Goal: Transaction & Acquisition: Book appointment/travel/reservation

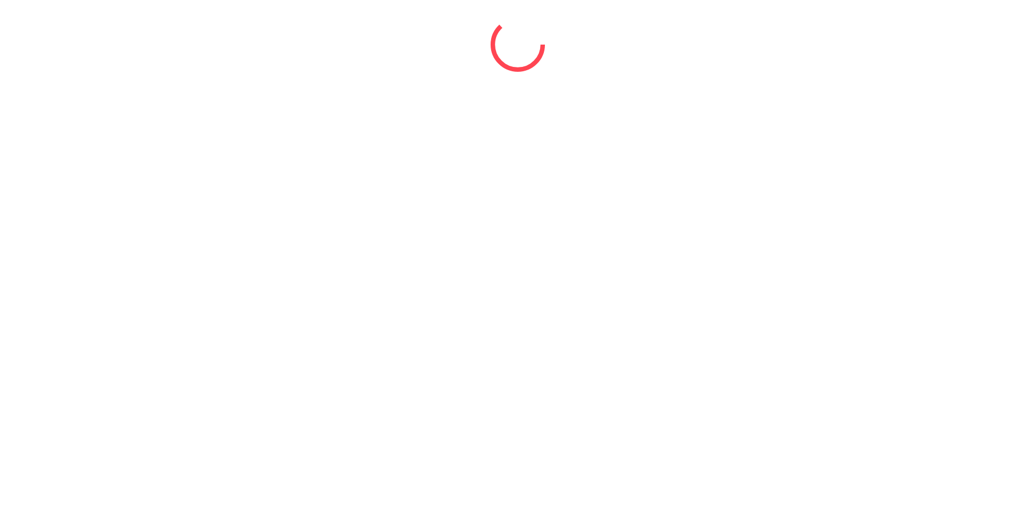
select select "*"
select select "****"
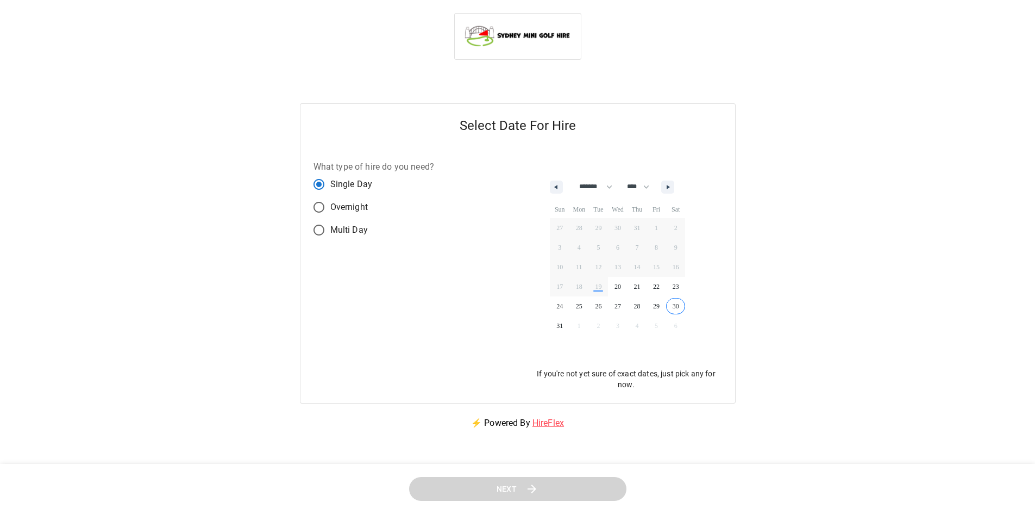
click at [682, 307] on span "30" at bounding box center [676, 306] width 20 height 14
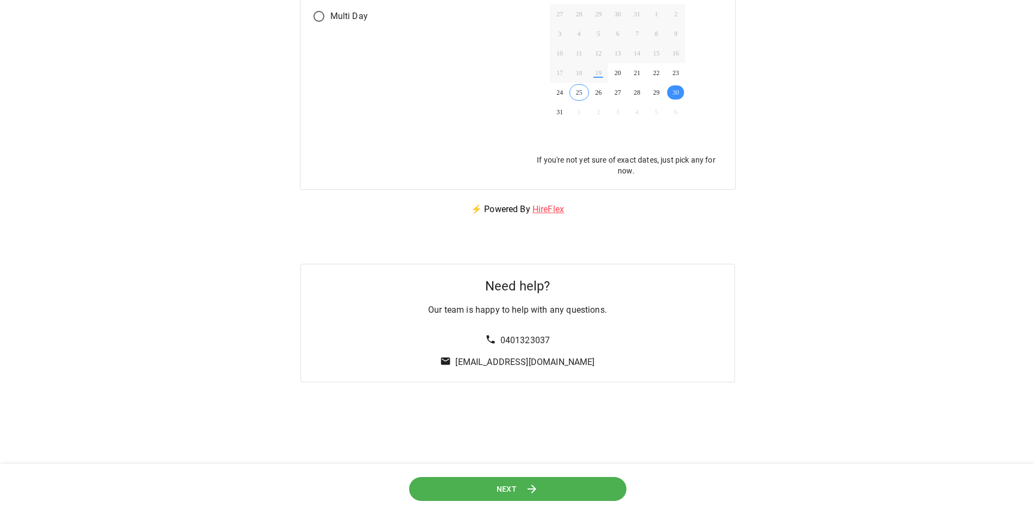
scroll to position [217, 0]
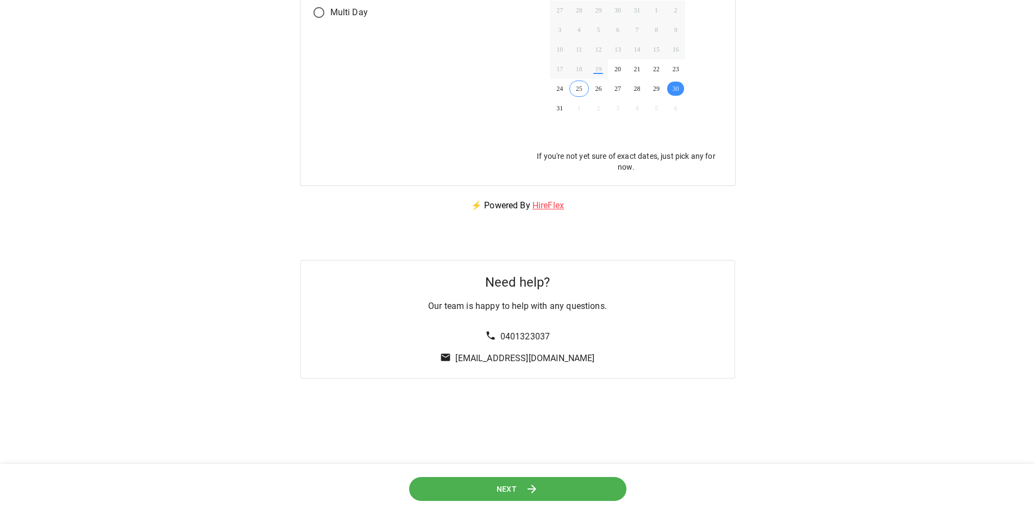
click at [546, 480] on button "Next" at bounding box center [517, 489] width 217 height 24
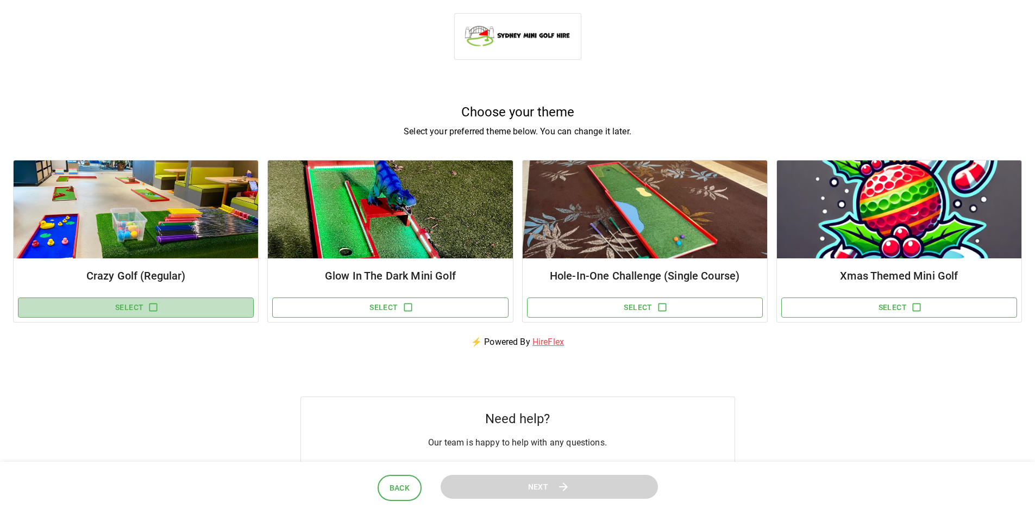
click at [162, 311] on button "Select" at bounding box center [136, 307] width 236 height 20
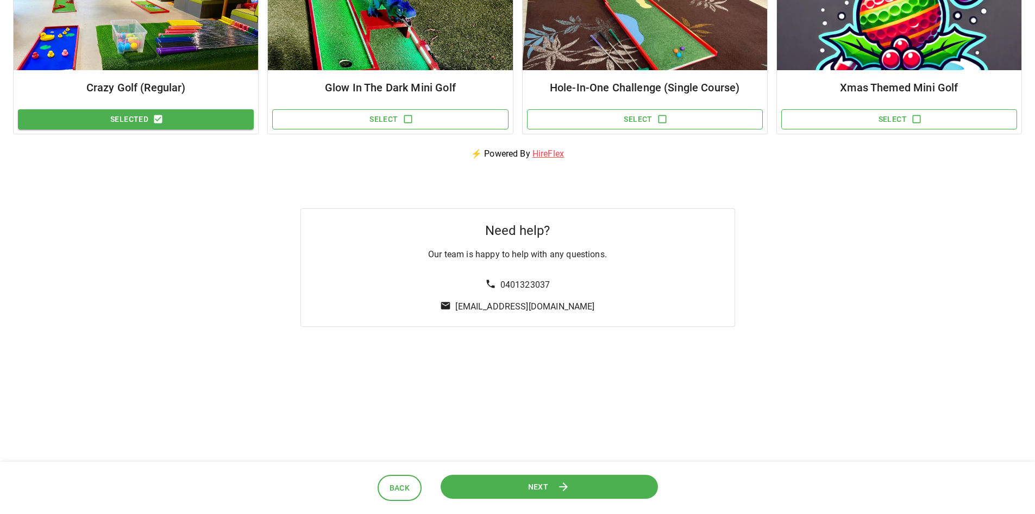
click at [517, 493] on button "Next" at bounding box center [548, 486] width 217 height 24
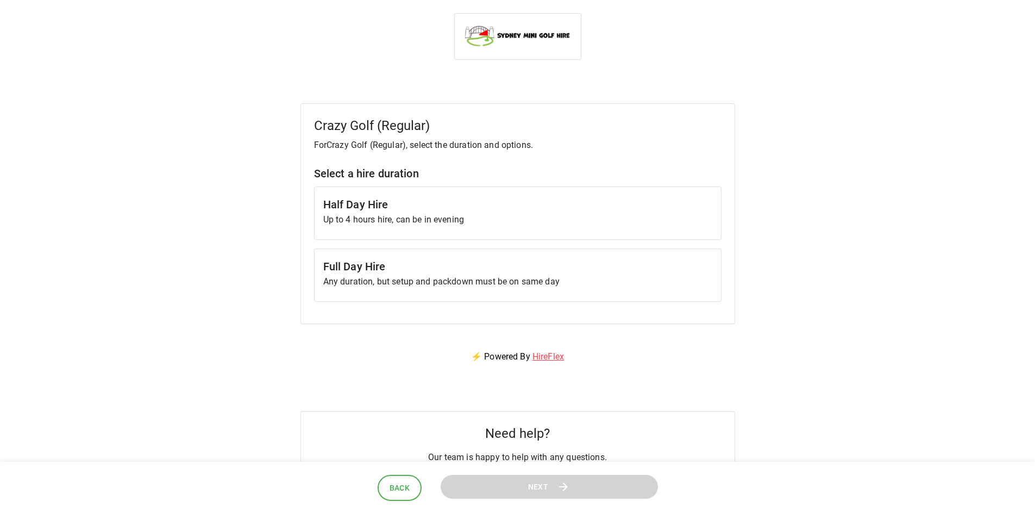
click at [393, 276] on p "Any duration, but setup and packdown must be on same day" at bounding box center [517, 281] width 389 height 13
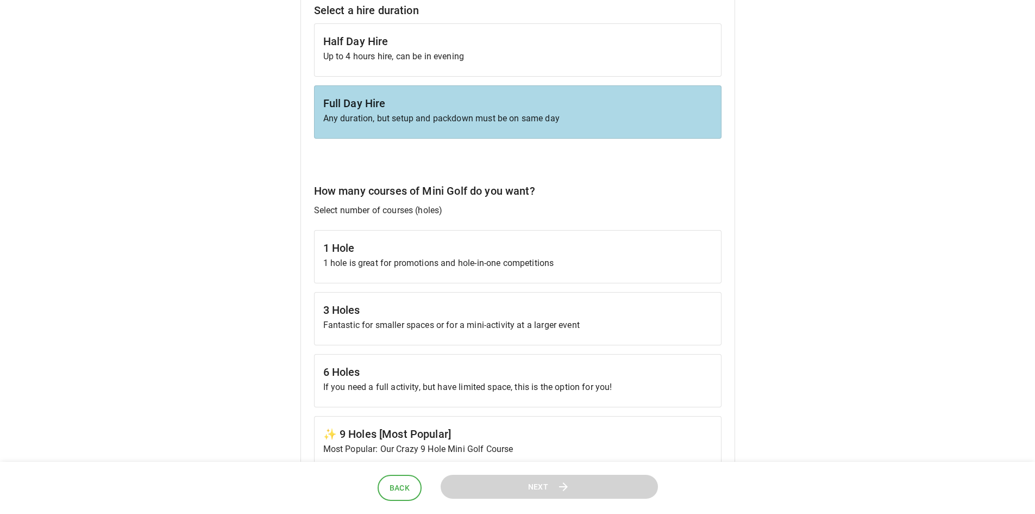
click at [427, 322] on p "Fantastic for smaller spaces or for a mini-activity at a larger event" at bounding box center [517, 324] width 389 height 13
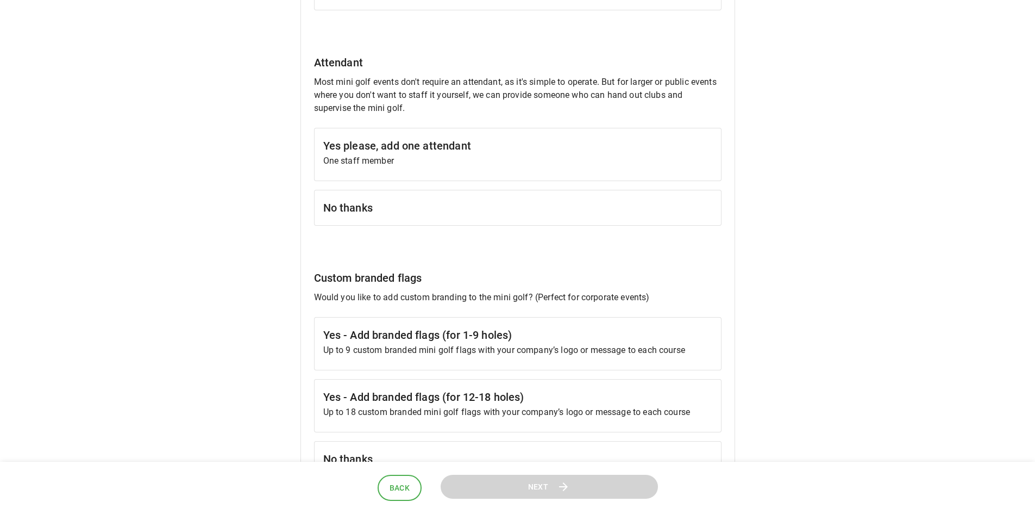
click at [379, 212] on h6 "No thanks" at bounding box center [517, 207] width 389 height 17
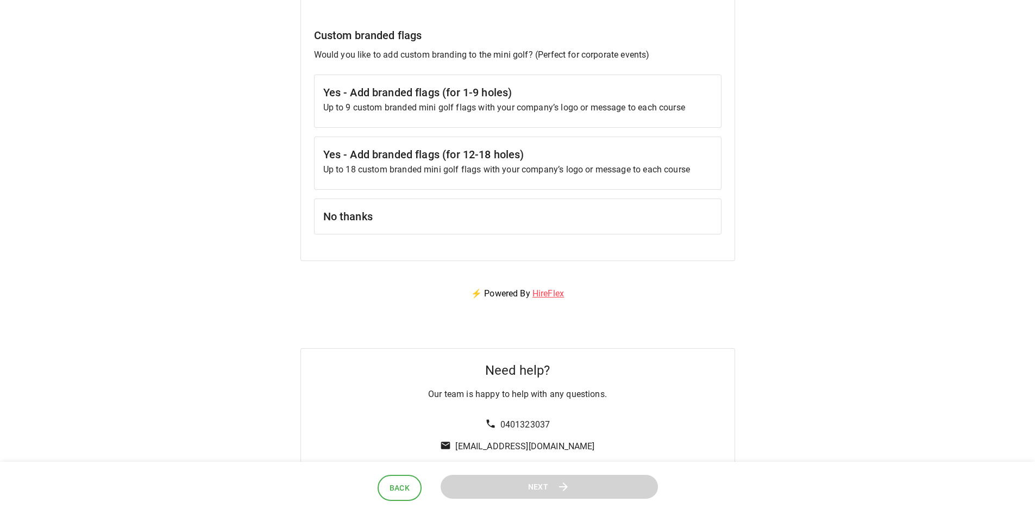
scroll to position [1196, 0]
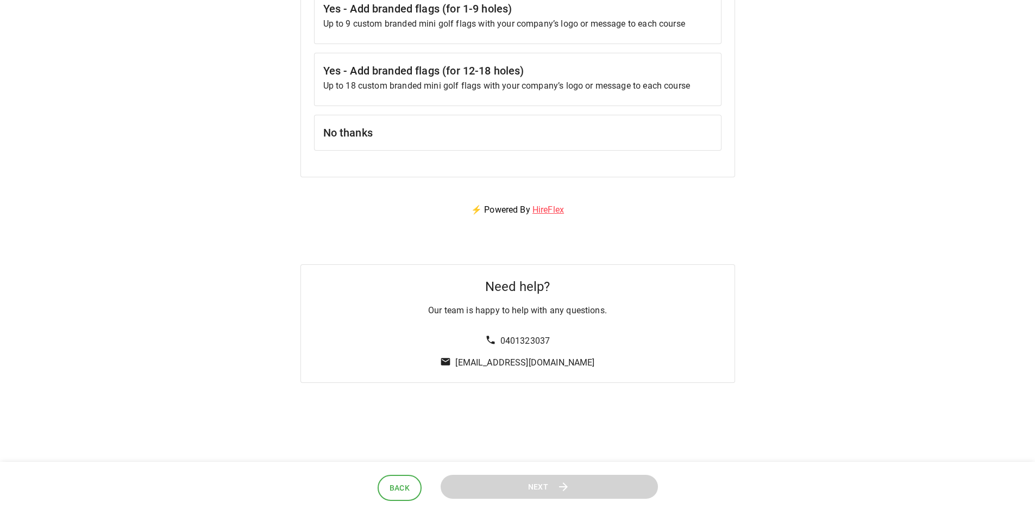
click at [363, 144] on div "No thanks" at bounding box center [518, 133] width 408 height 36
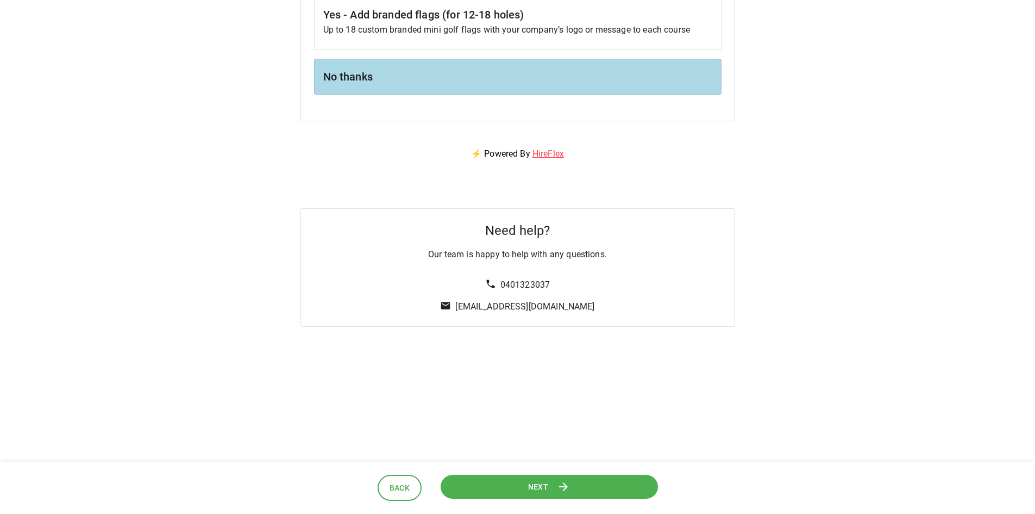
click at [601, 490] on button "Next" at bounding box center [549, 486] width 217 height 24
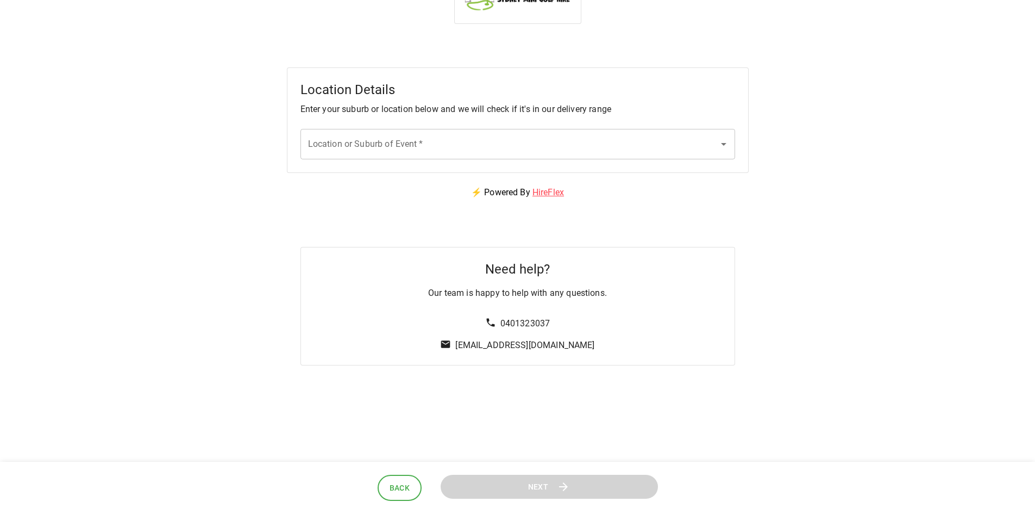
scroll to position [0, 0]
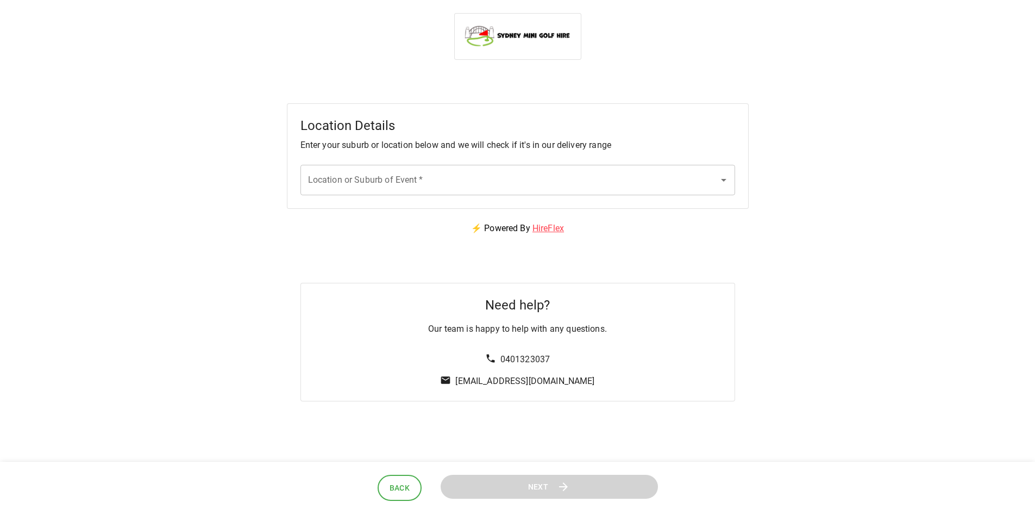
click at [345, 170] on div "Location or Suburb of Event   * Location or Suburb of Event   *" at bounding box center [518, 180] width 435 height 30
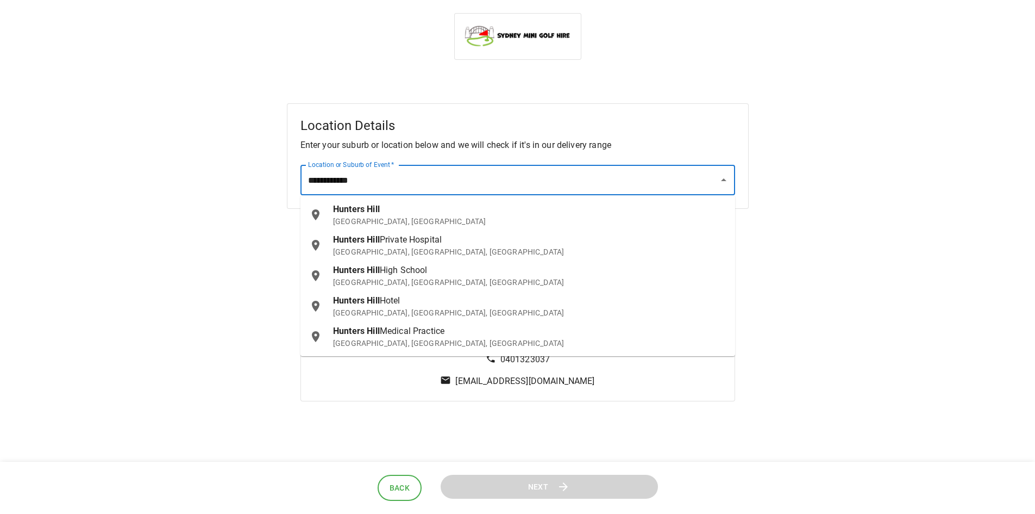
click at [340, 215] on div "[GEOGRAPHIC_DATA], [GEOGRAPHIC_DATA]" at bounding box center [529, 215] width 393 height 24
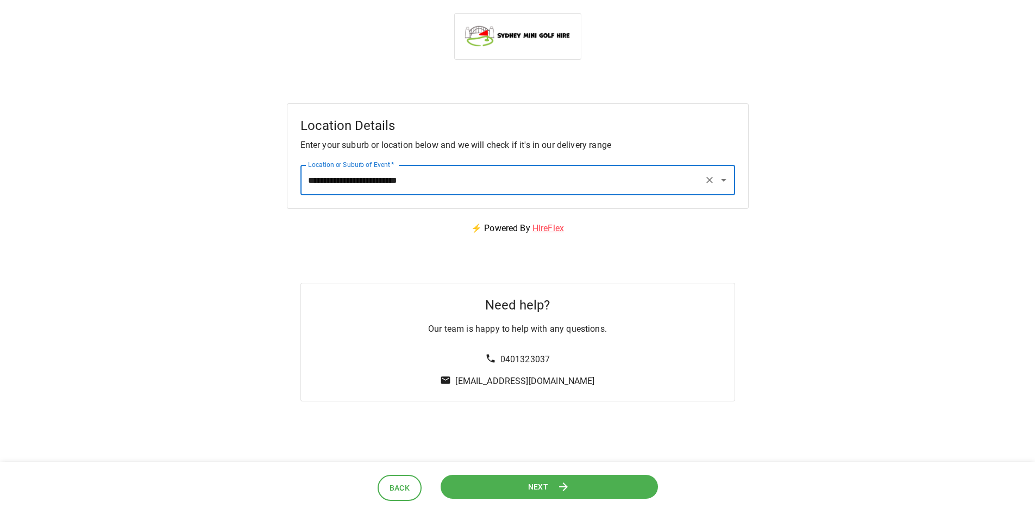
type input "**********"
click at [567, 485] on icon at bounding box center [563, 486] width 13 height 13
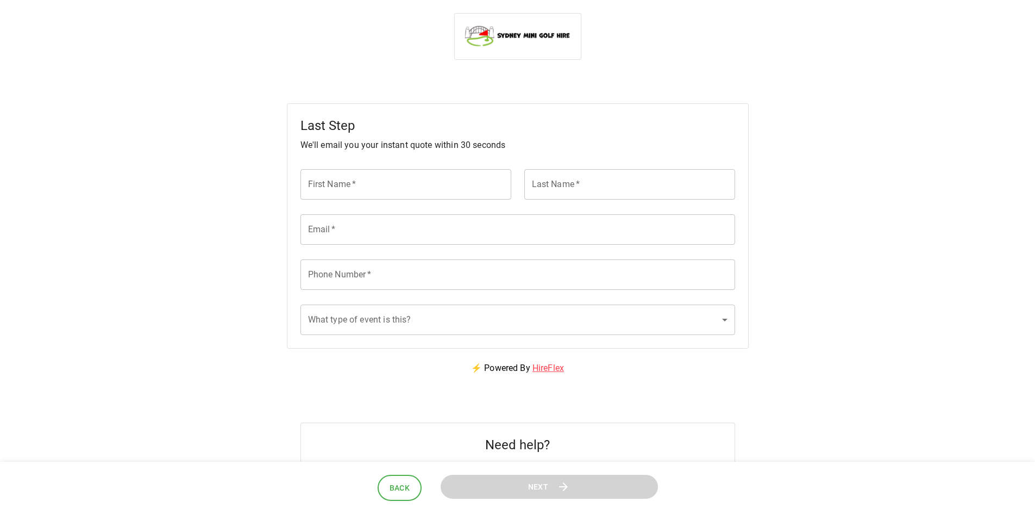
click at [435, 176] on input "First Name   *" at bounding box center [406, 184] width 211 height 30
type input "*******"
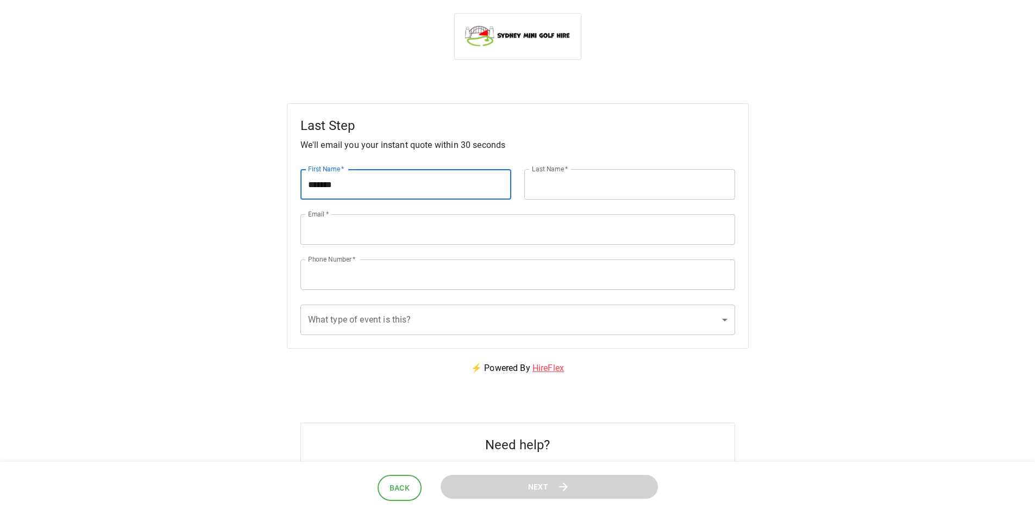
type input "***"
type input "**********"
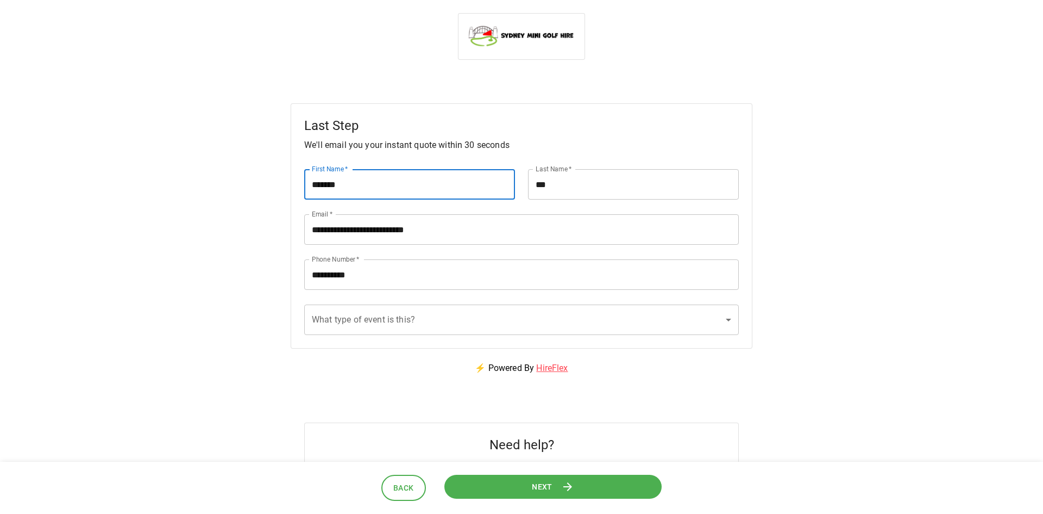
click at [362, 316] on body "**********" at bounding box center [521, 277] width 1043 height 554
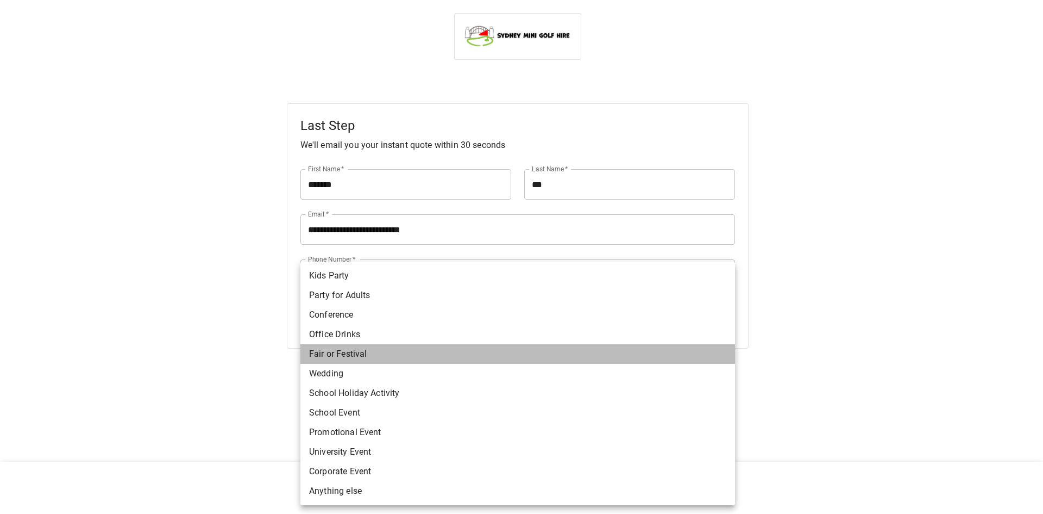
click at [348, 352] on li "Fair or Festival" at bounding box center [518, 354] width 435 height 20
type input "**********"
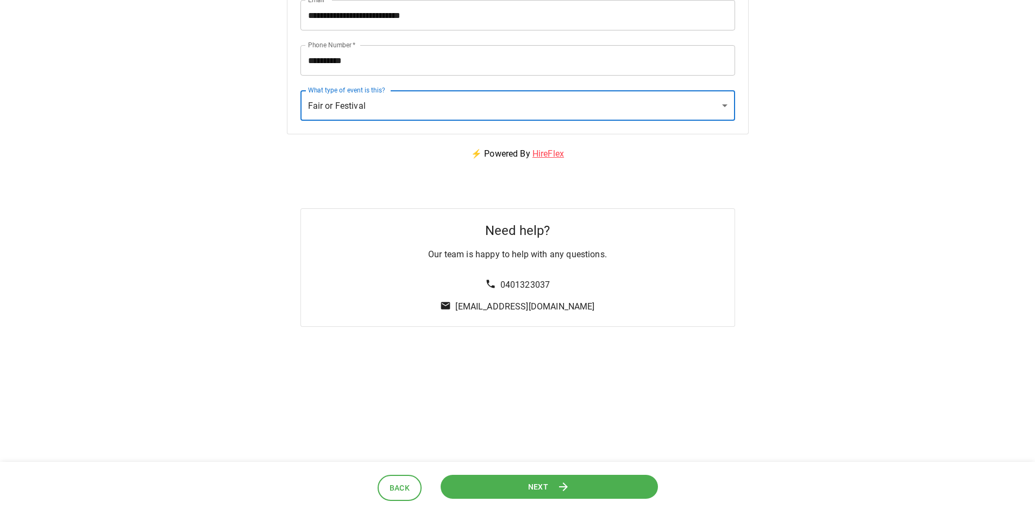
click at [566, 487] on icon at bounding box center [563, 486] width 9 height 9
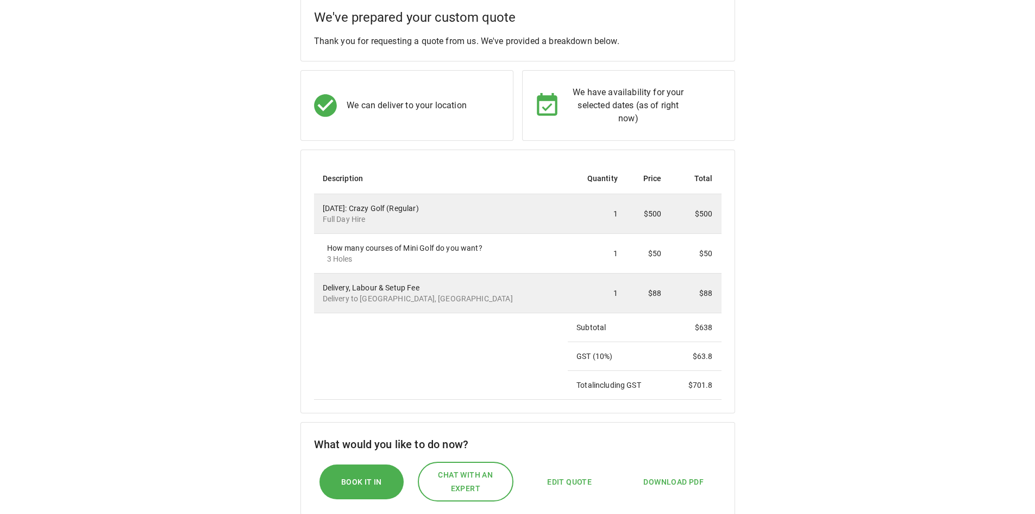
scroll to position [109, 0]
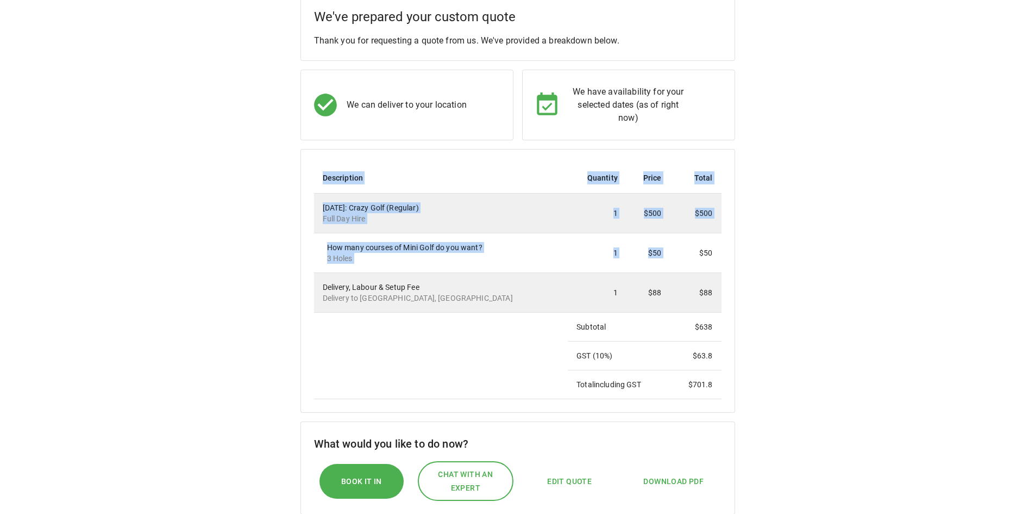
drag, startPoint x: 763, startPoint y: 320, endPoint x: 764, endPoint y: 344, distance: 24.5
click at [776, 340] on div "We've prepared your custom quote Thank you for requesting a quote from us. We'v…" at bounding box center [517, 298] width 1009 height 606
click at [640, 377] on td "Total including GST" at bounding box center [619, 384] width 102 height 29
drag, startPoint x: 629, startPoint y: 272, endPoint x: 783, endPoint y: 396, distance: 197.6
click at [784, 396] on div "We've prepared your custom quote Thank you for requesting a quote from us. We'v…" at bounding box center [517, 298] width 1009 height 606
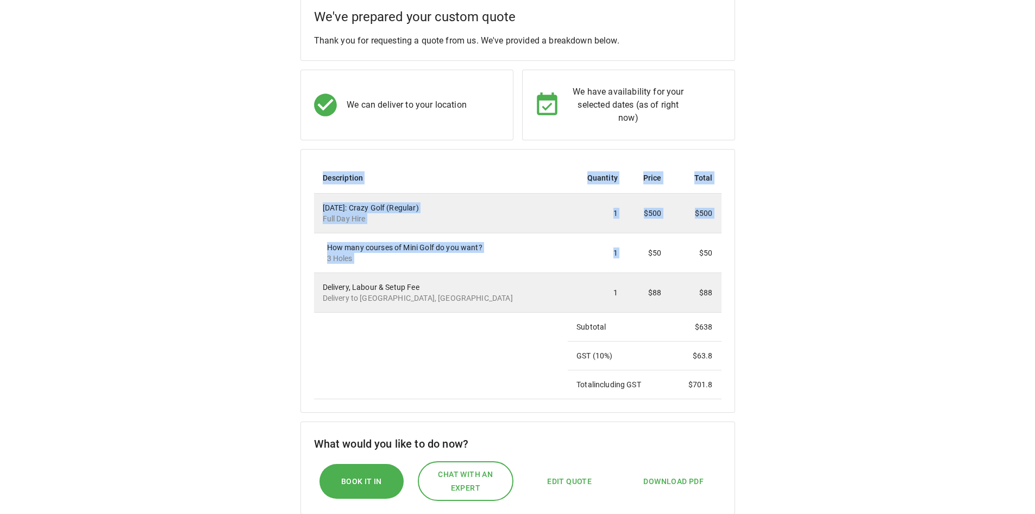
click at [695, 353] on td "$ 63.8" at bounding box center [695, 355] width 51 height 29
click at [627, 308] on td "$88" at bounding box center [648, 293] width 43 height 40
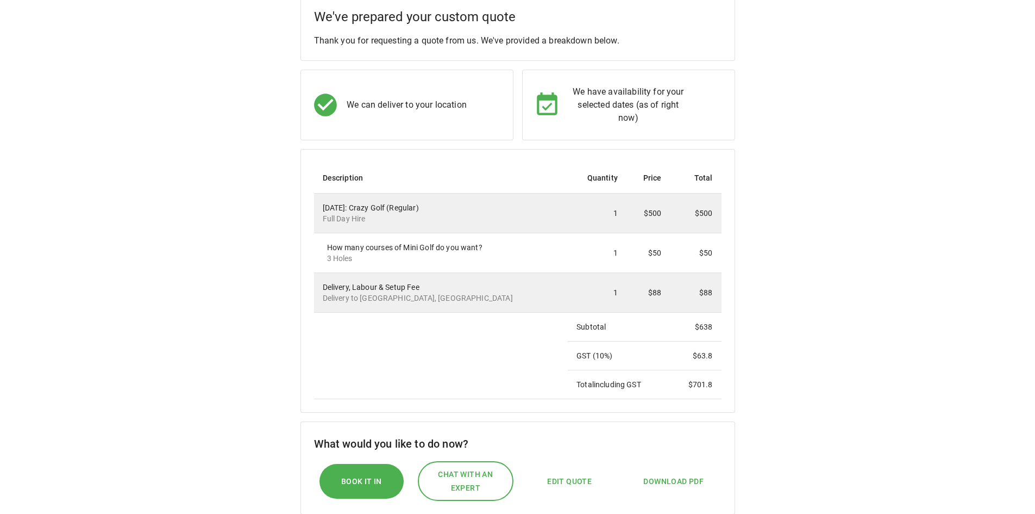
click at [653, 301] on td "$88" at bounding box center [648, 293] width 43 height 40
drag, startPoint x: 710, startPoint y: 383, endPoint x: 709, endPoint y: 398, distance: 14.8
click at [714, 398] on tbody "[DATE]: Crazy Golf (Regular) Full Day Hire 1 $500 $500 How many courses of Mini…" at bounding box center [518, 295] width 408 height 205
click at [572, 315] on td "Subtotal" at bounding box center [619, 326] width 102 height 29
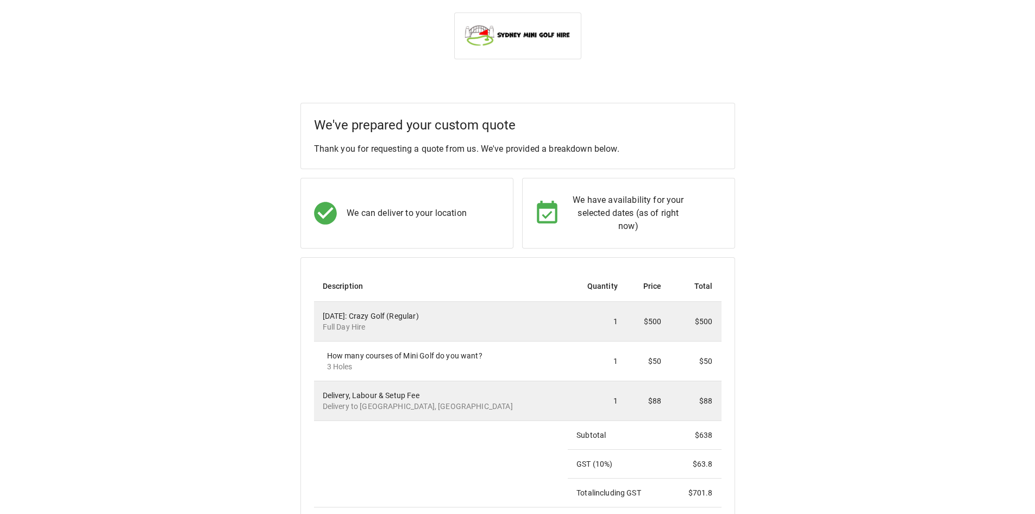
scroll to position [0, 0]
drag, startPoint x: 430, startPoint y: 277, endPoint x: 606, endPoint y: 328, distance: 183.5
click at [606, 328] on table "Description Quantity Price Total [DATE]: Crazy Golf (Regular) Full Day Hire 1 $…" at bounding box center [518, 389] width 408 height 236
click at [487, 376] on td "How many courses of Mini Golf do you want? 3 Holes" at bounding box center [441, 362] width 254 height 40
drag, startPoint x: 348, startPoint y: 309, endPoint x: 433, endPoint y: 358, distance: 98.1
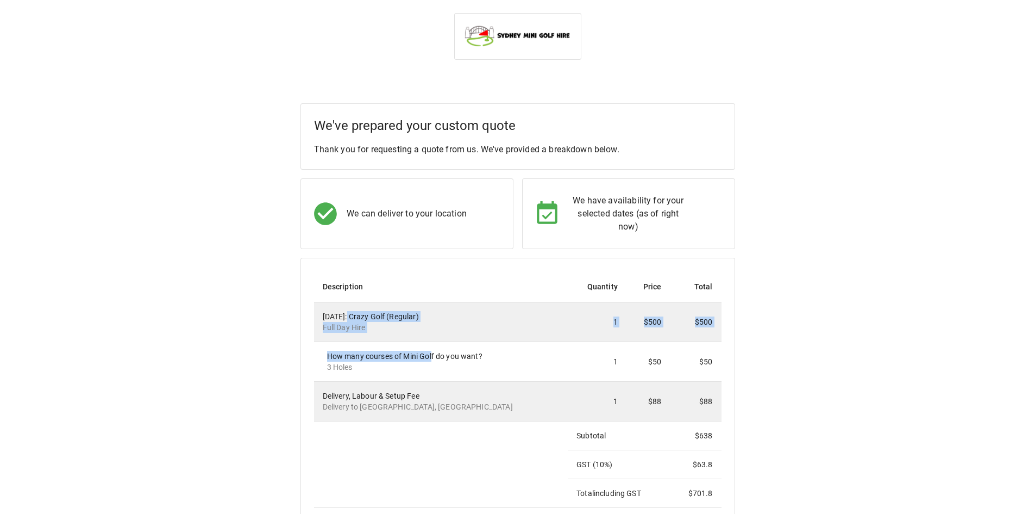
click at [433, 358] on tbody "[DATE]: Crazy Golf (Regular) Full Day Hire 1 $500 $500 How many courses of Mini…" at bounding box center [518, 404] width 408 height 205
click at [428, 364] on p "3 Holes" at bounding box center [443, 366] width 233 height 11
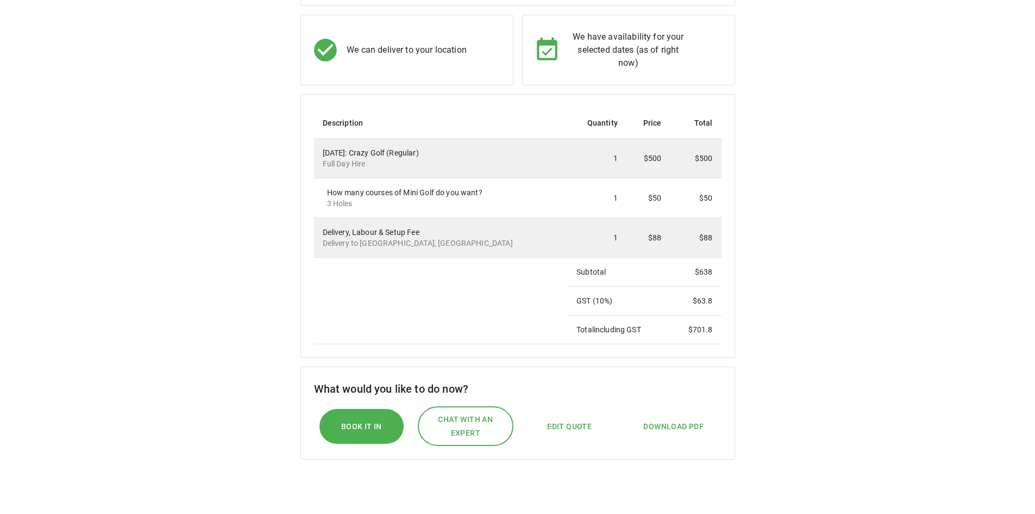
scroll to position [217, 0]
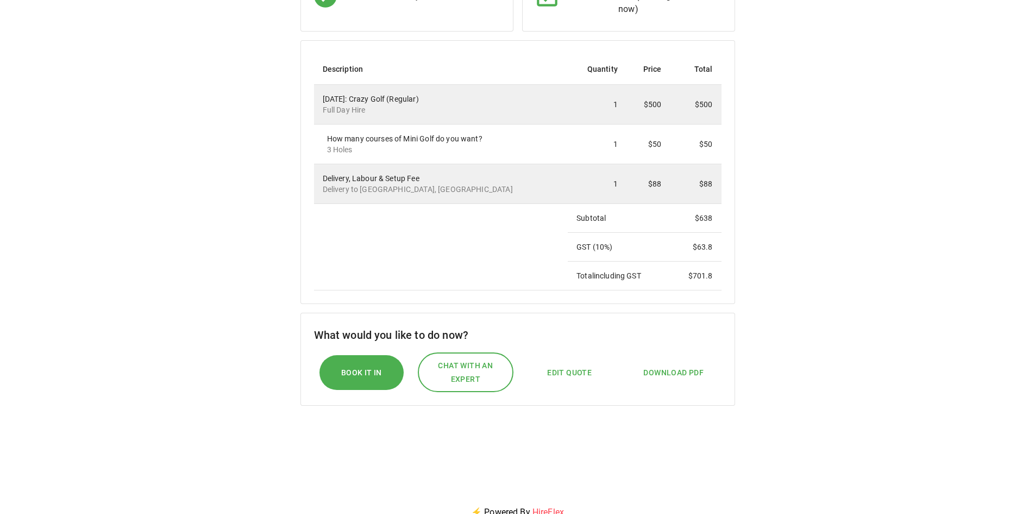
click at [422, 183] on div "Delivery, Labour & Setup Fee Delivery to [GEOGRAPHIC_DATA] [GEOGRAPHIC_DATA], […" at bounding box center [441, 184] width 237 height 22
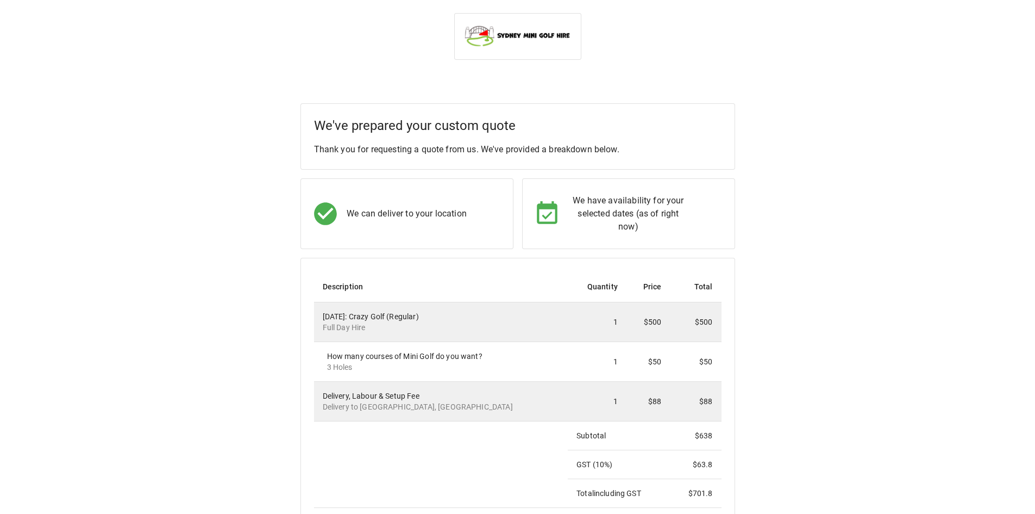
click at [345, 206] on div "We can deliver to your location" at bounding box center [402, 209] width 130 height 36
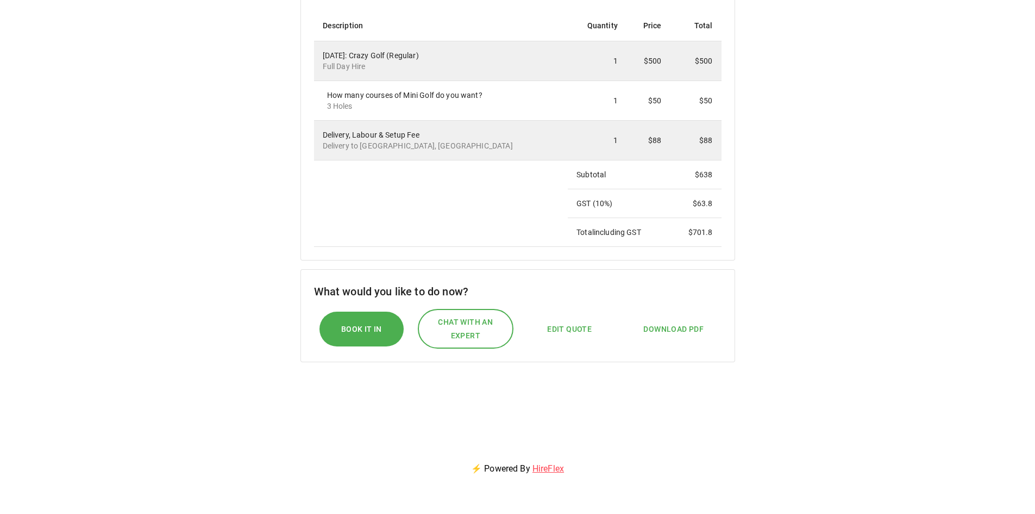
scroll to position [380, 0]
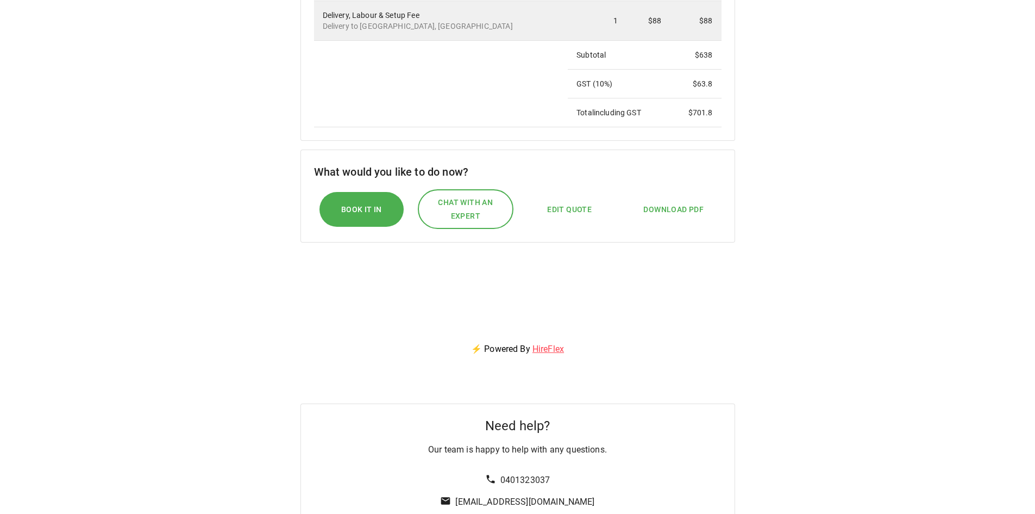
click at [555, 212] on span "Edit Quote" at bounding box center [569, 210] width 45 height 14
select select "*"
select select "****"
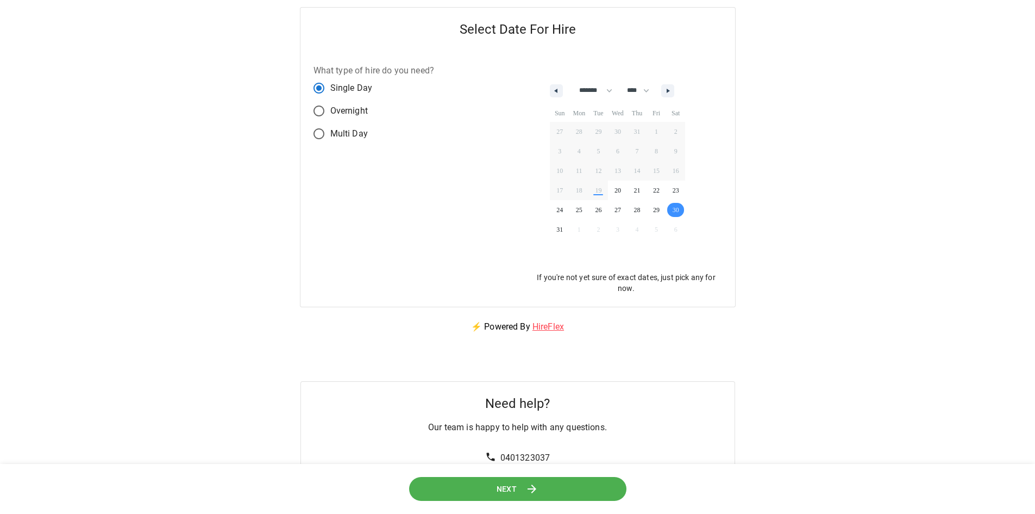
scroll to position [0, 0]
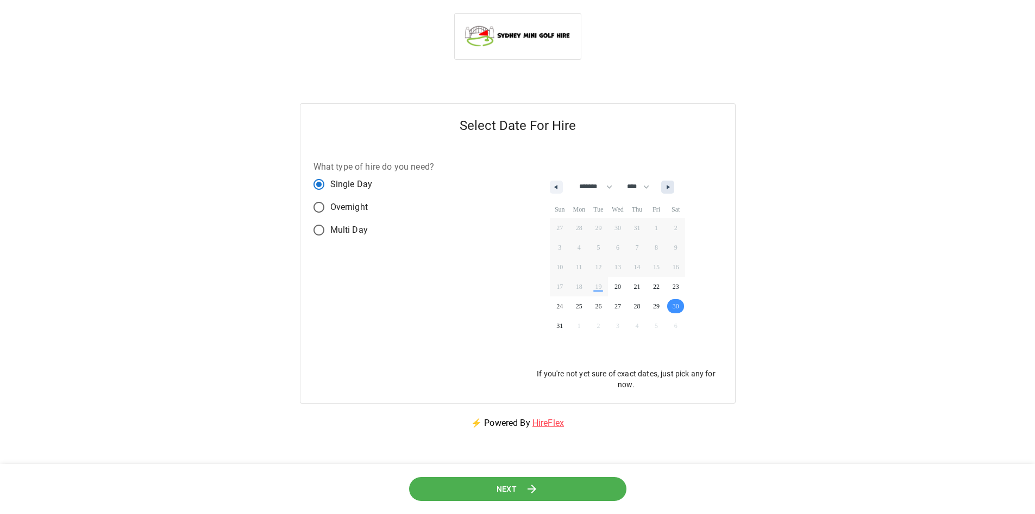
click at [674, 190] on button "button" at bounding box center [667, 186] width 13 height 13
select select "*"
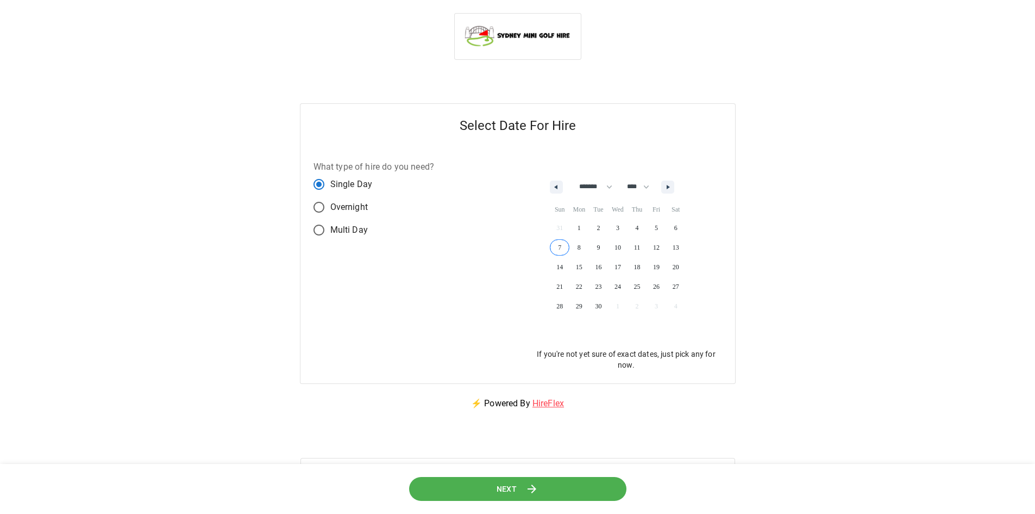
click at [562, 245] on span "7" at bounding box center [560, 247] width 20 height 14
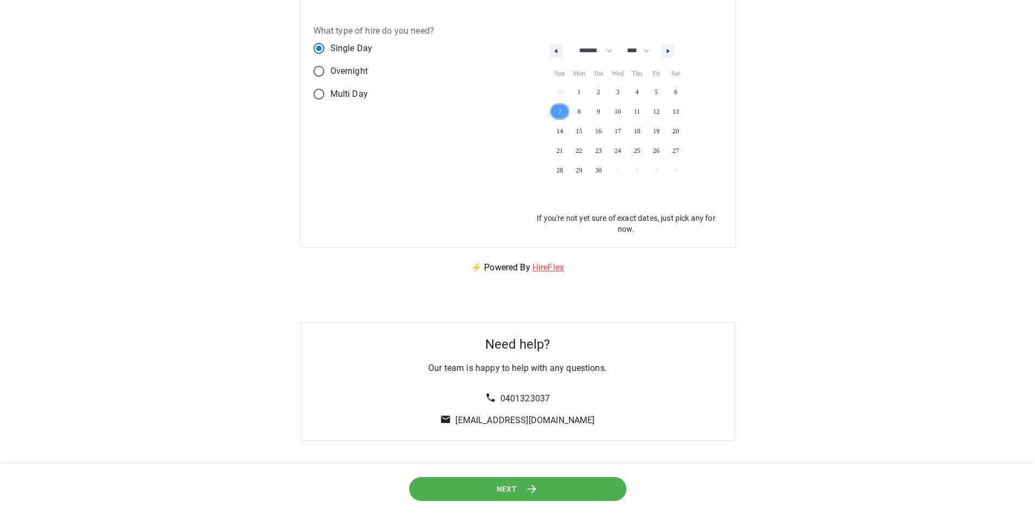
scroll to position [163, 0]
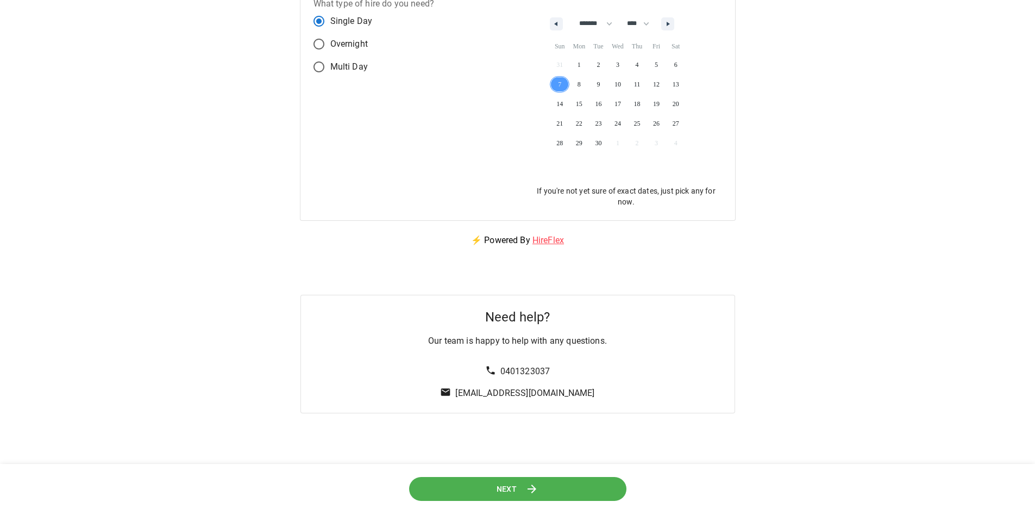
click at [548, 485] on button "Next" at bounding box center [517, 488] width 217 height 24
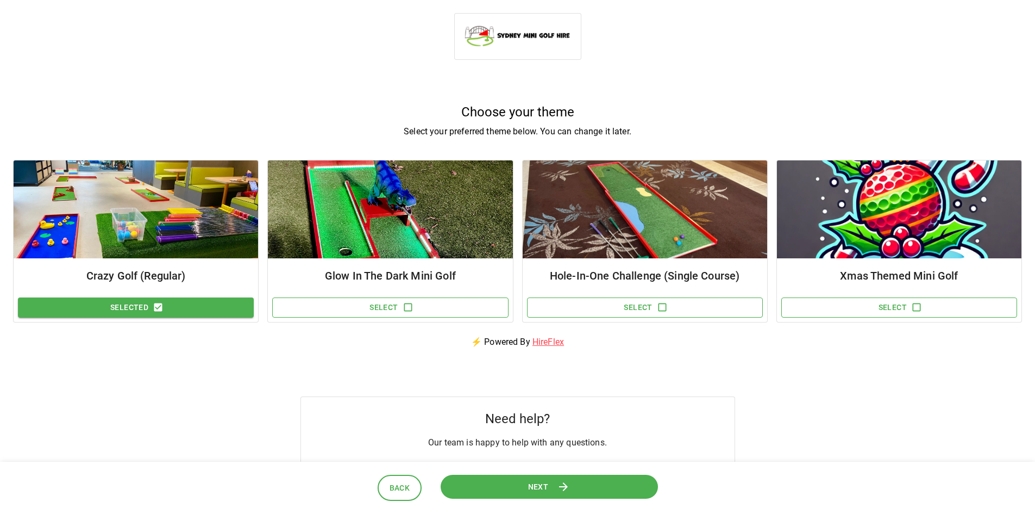
click at [567, 486] on icon at bounding box center [563, 486] width 9 height 9
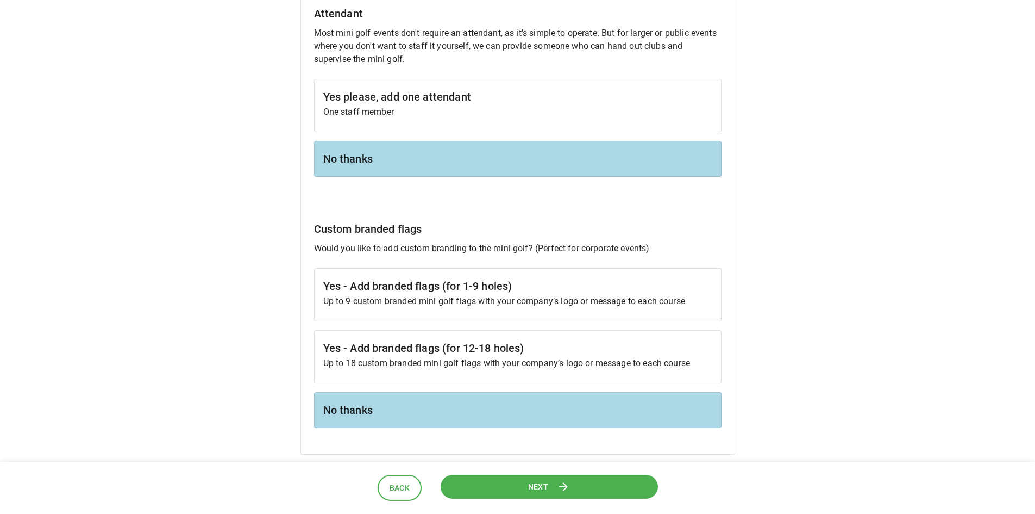
scroll to position [1033, 0]
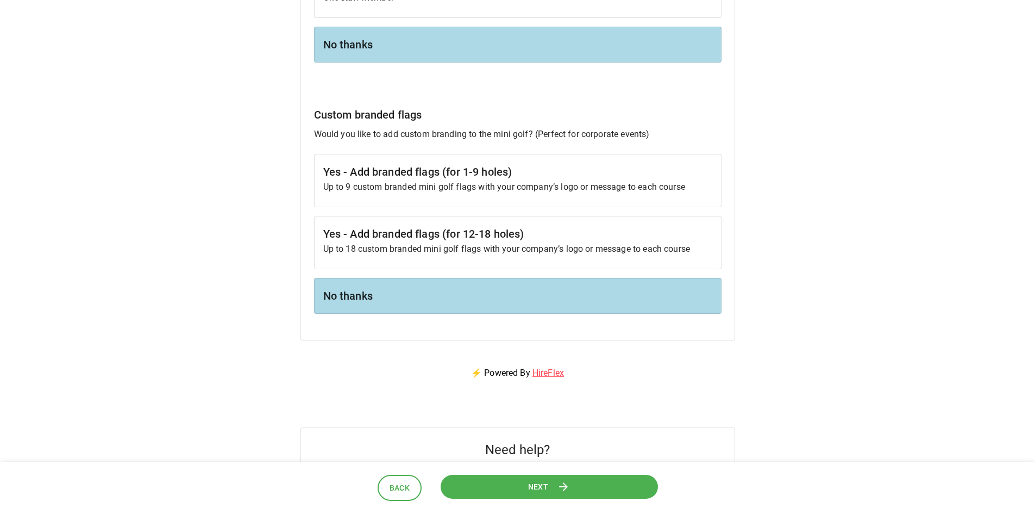
click at [576, 482] on button "Next" at bounding box center [548, 486] width 217 height 24
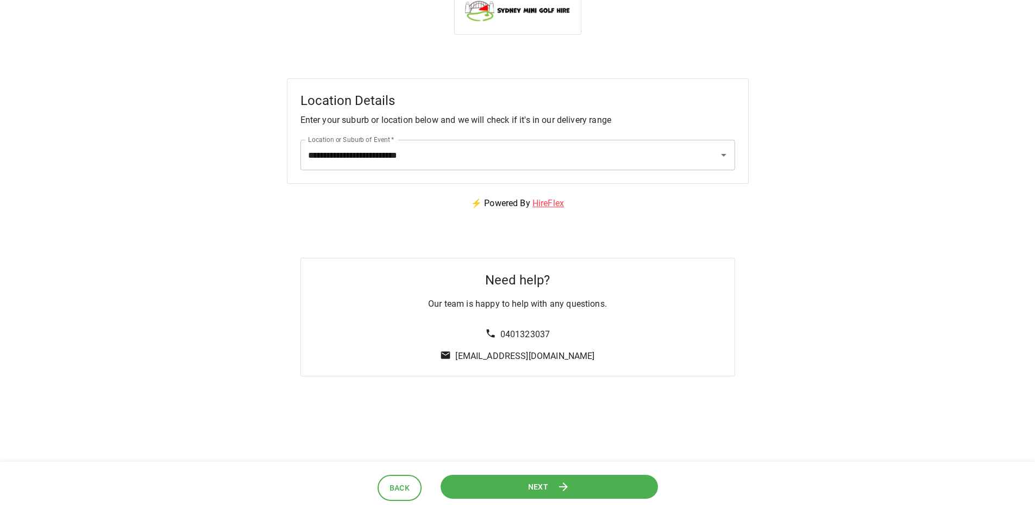
scroll to position [0, 0]
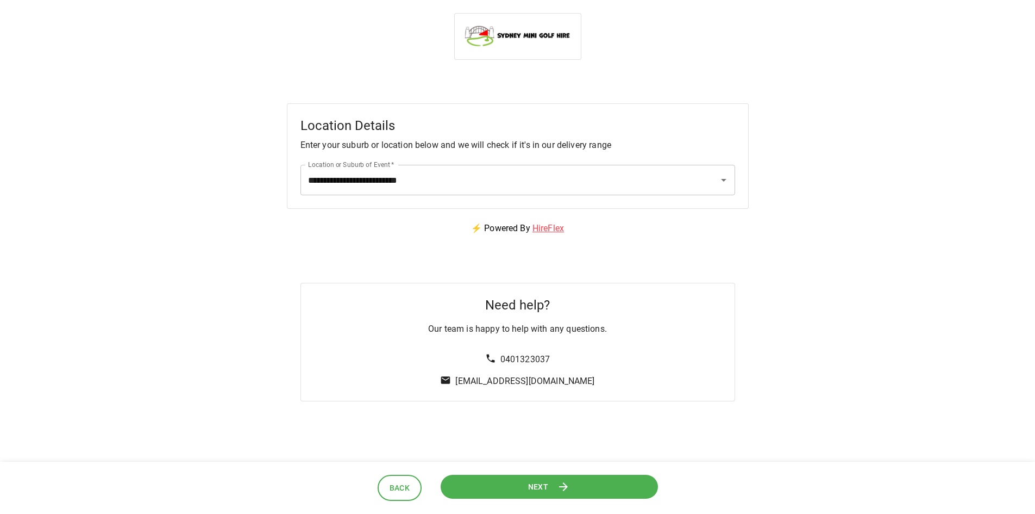
click at [404, 487] on span "Back" at bounding box center [400, 488] width 21 height 14
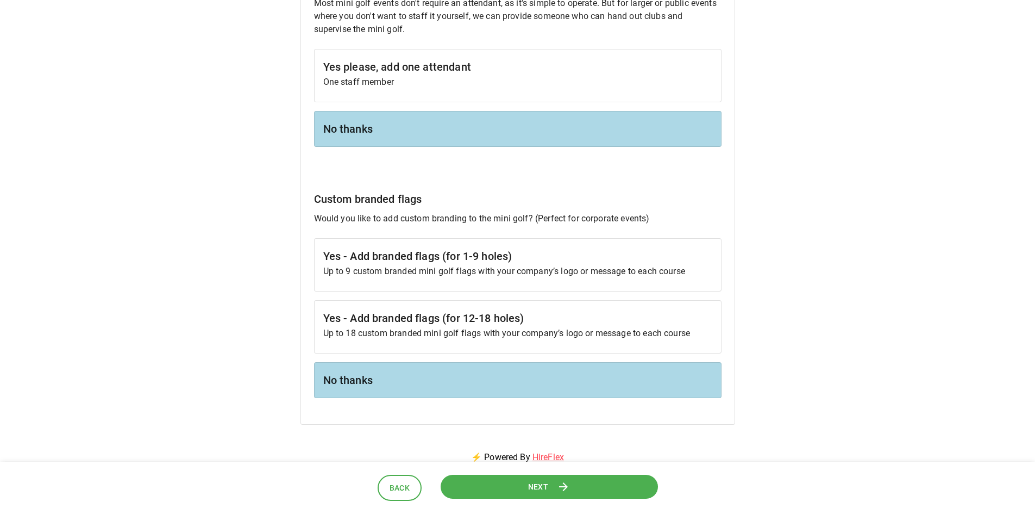
scroll to position [1033, 0]
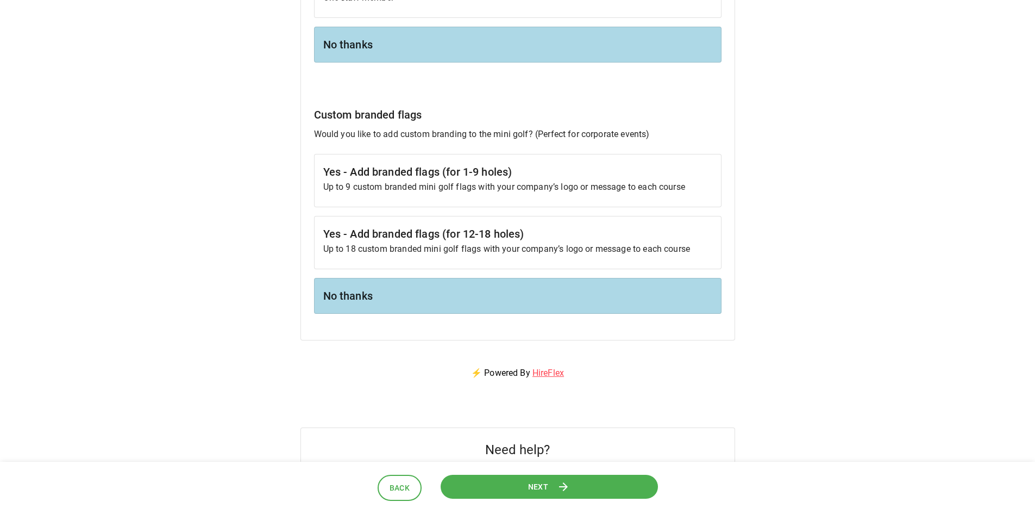
click at [401, 190] on p "Up to 9 custom branded mini golf flags with your company’s logo or message to e…" at bounding box center [517, 186] width 389 height 13
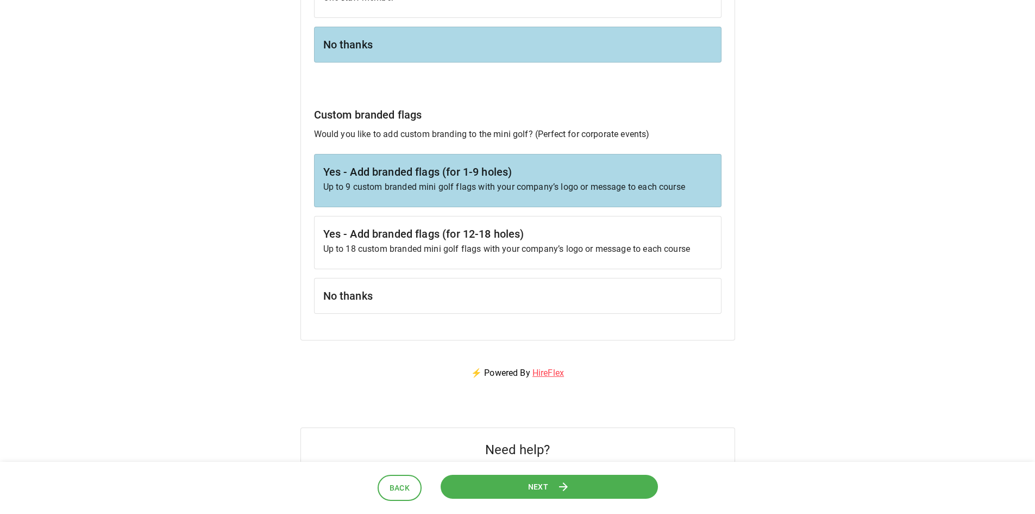
click at [551, 469] on header "Back Next" at bounding box center [517, 487] width 1035 height 53
click at [555, 478] on button "Next" at bounding box center [548, 486] width 217 height 24
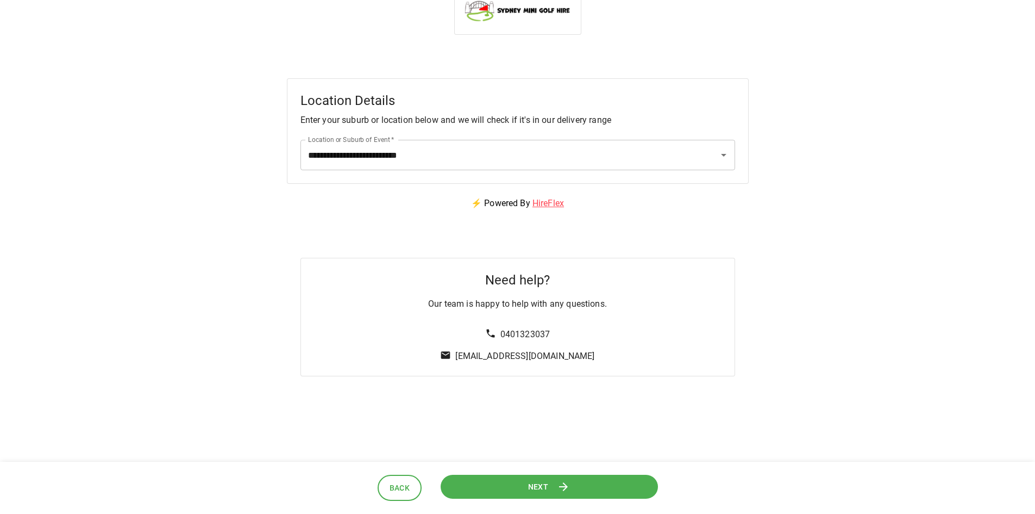
scroll to position [0, 0]
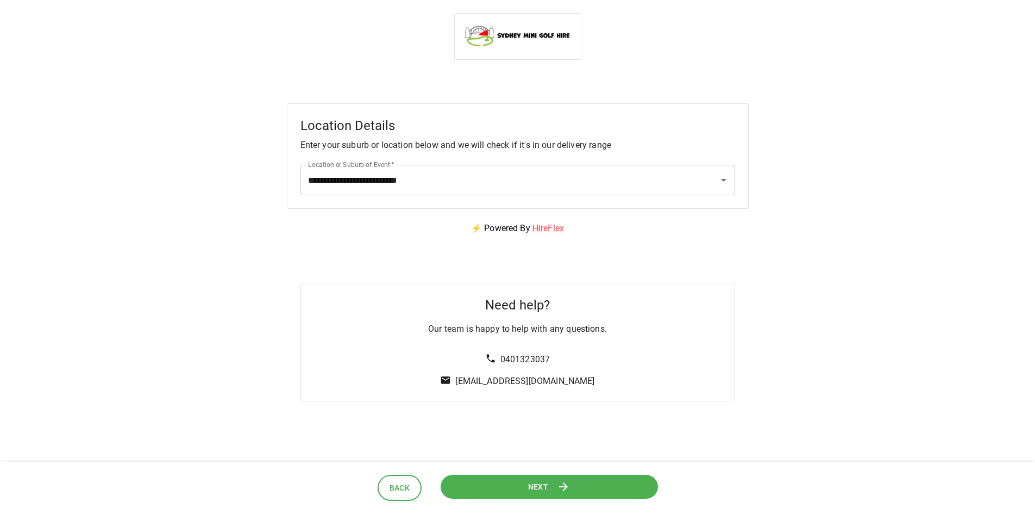
click at [551, 483] on button "Next" at bounding box center [548, 486] width 217 height 24
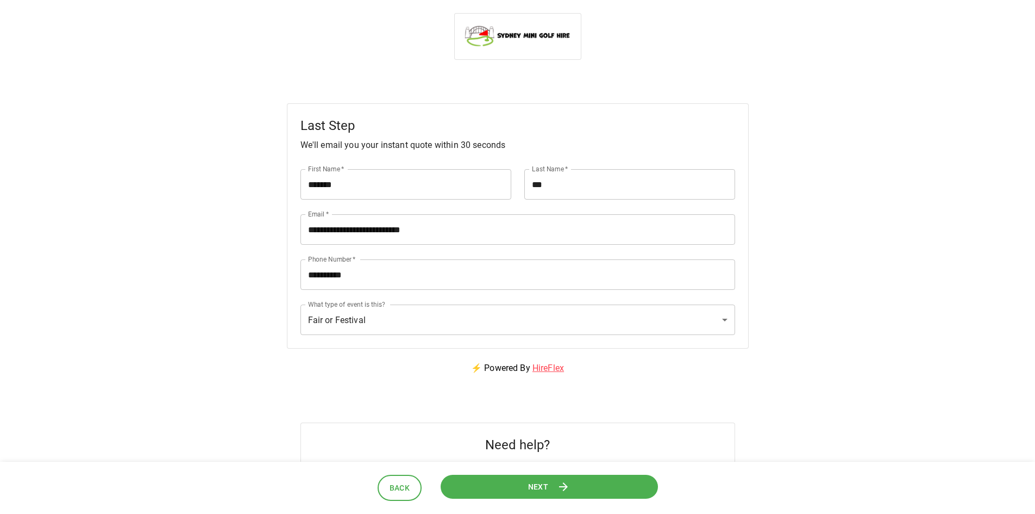
click at [553, 489] on button "Next" at bounding box center [548, 486] width 217 height 24
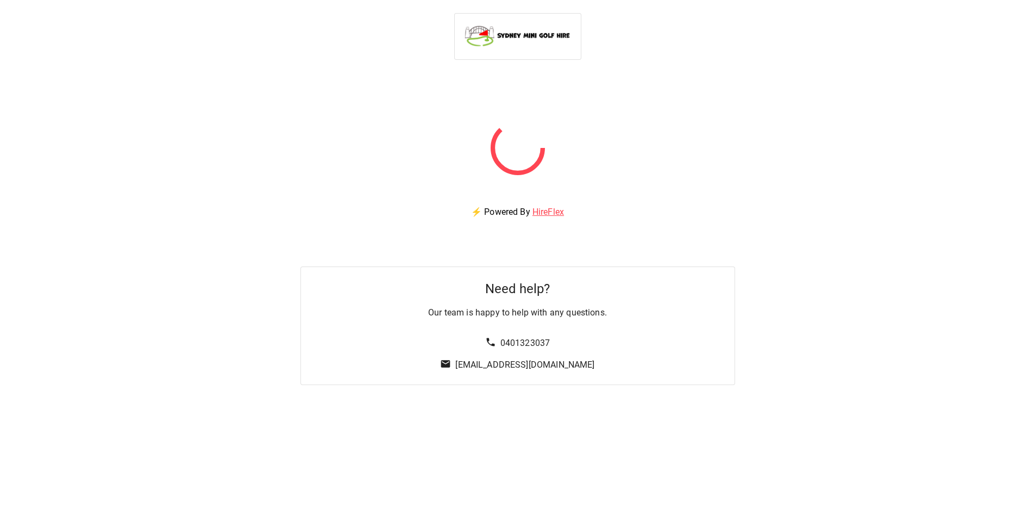
scroll to position [54, 0]
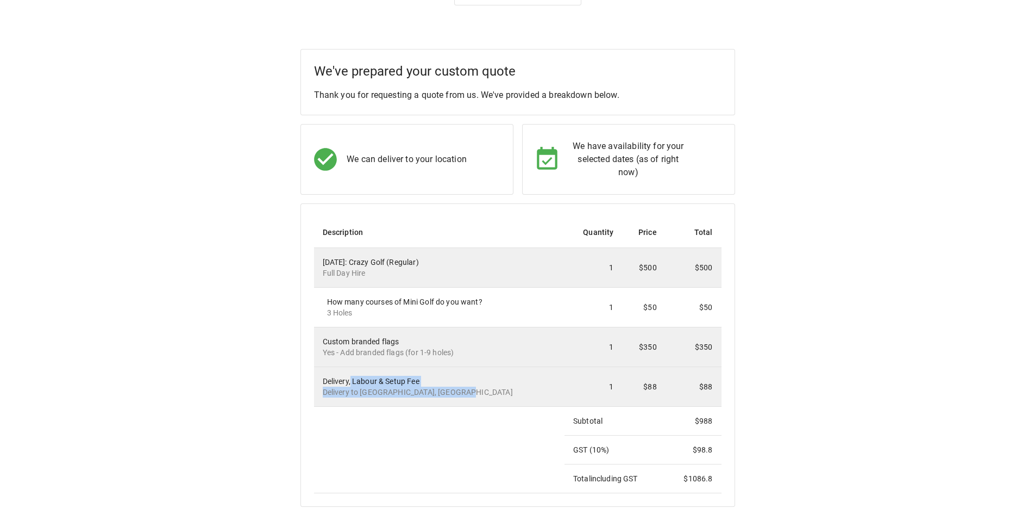
drag, startPoint x: 351, startPoint y: 372, endPoint x: 531, endPoint y: 405, distance: 183.0
click at [531, 405] on td "Delivery, Labour & Setup Fee Delivery to [GEOGRAPHIC_DATA] [GEOGRAPHIC_DATA], […" at bounding box center [439, 387] width 251 height 40
click at [446, 431] on td at bounding box center [439, 450] width 251 height 86
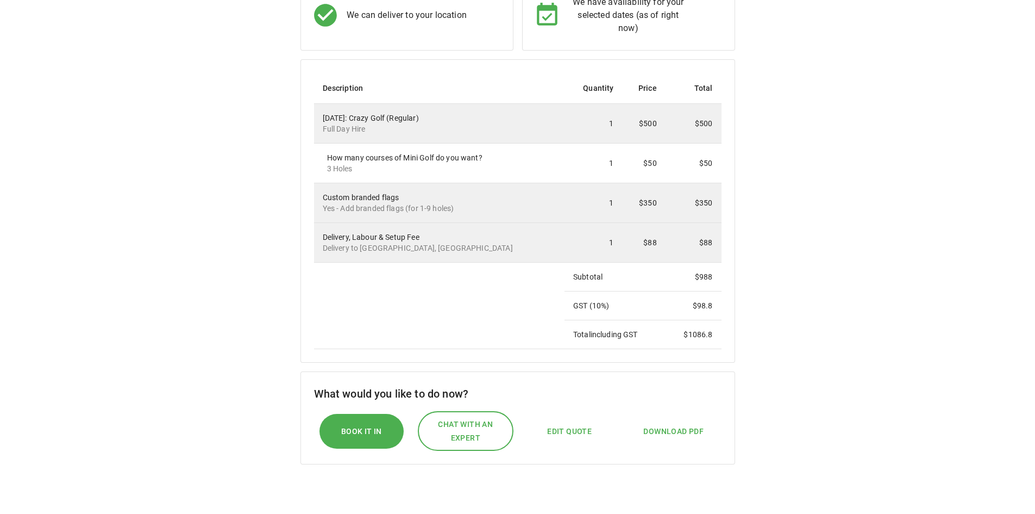
scroll to position [217, 0]
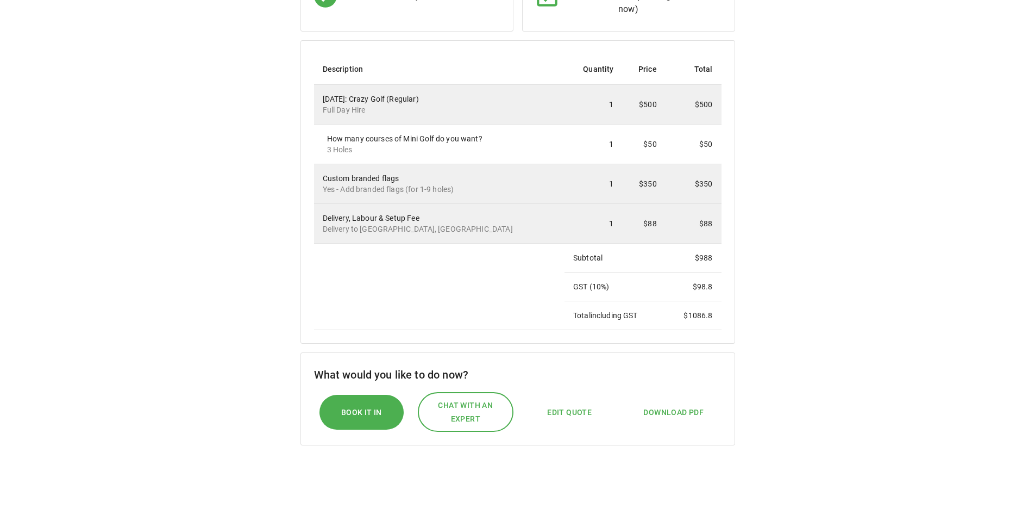
click at [449, 275] on td at bounding box center [439, 286] width 251 height 86
drag, startPoint x: 679, startPoint y: 286, endPoint x: 578, endPoint y: 283, distance: 100.6
click at [578, 283] on tr "GST ( 10 %) $ 98.8" at bounding box center [518, 286] width 408 height 29
click at [614, 324] on td "Total including GST" at bounding box center [615, 315] width 101 height 29
drag, startPoint x: 577, startPoint y: 277, endPoint x: 660, endPoint y: 311, distance: 90.1
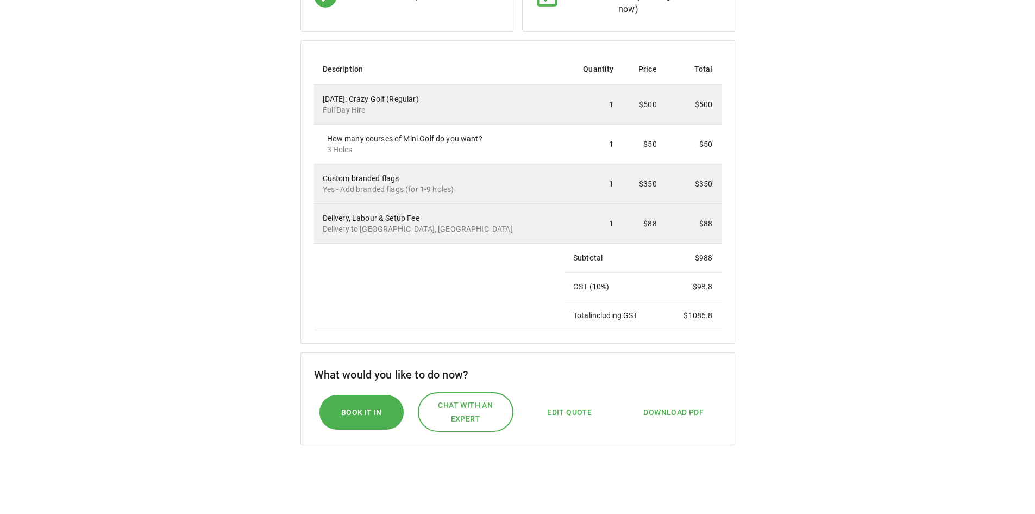
click at [660, 311] on tbody "[DATE]: Crazy Golf (Regular) Full Day Hire 1 $500 $500 How many courses of Mini…" at bounding box center [518, 207] width 408 height 245
click at [795, 309] on div "We've prepared your custom quote Thank you for requesting a quote from us. We'v…" at bounding box center [517, 209] width 1009 height 646
click at [457, 227] on p "Delivery to [GEOGRAPHIC_DATA], [GEOGRAPHIC_DATA]" at bounding box center [439, 228] width 233 height 11
drag, startPoint x: 397, startPoint y: 221, endPoint x: 457, endPoint y: 269, distance: 77.0
click at [457, 269] on tbody "[DATE]: Crazy Golf (Regular) Full Day Hire 1 $500 $500 How many courses of Mini…" at bounding box center [518, 207] width 408 height 245
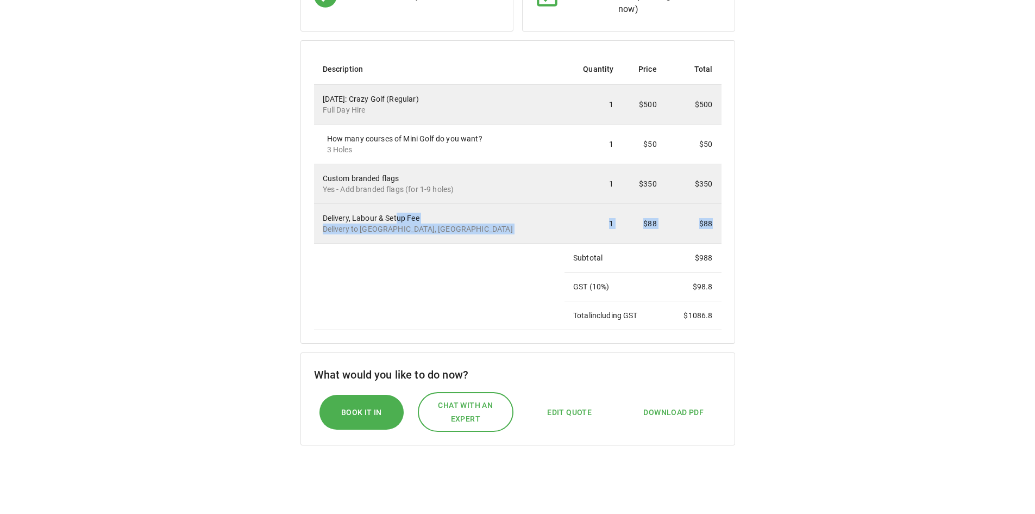
click at [385, 310] on td at bounding box center [439, 286] width 251 height 86
click at [383, 309] on td at bounding box center [439, 286] width 251 height 86
drag, startPoint x: 388, startPoint y: 230, endPoint x: 414, endPoint y: 242, distance: 28.2
click at [414, 242] on td "Delivery, Labour & Setup Fee Delivery to [GEOGRAPHIC_DATA] [GEOGRAPHIC_DATA], […" at bounding box center [439, 224] width 251 height 40
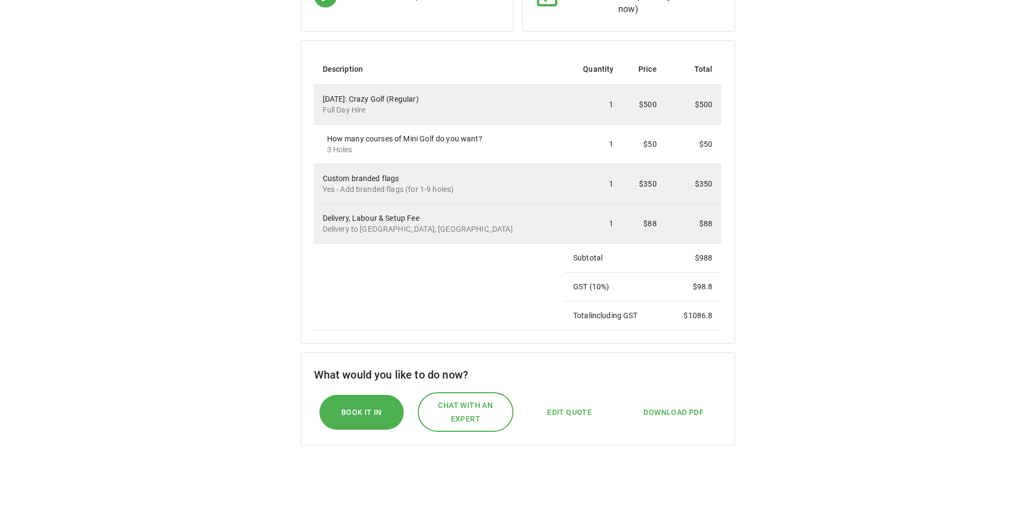
click at [412, 244] on td at bounding box center [439, 286] width 251 height 86
drag, startPoint x: 499, startPoint y: 268, endPoint x: 514, endPoint y: 270, distance: 14.8
click at [516, 270] on tbody "[DATE]: Crazy Golf (Regular) Full Day Hire 1 $500 $500 How many courses of Mini…" at bounding box center [518, 207] width 408 height 245
click at [417, 277] on td at bounding box center [439, 286] width 251 height 86
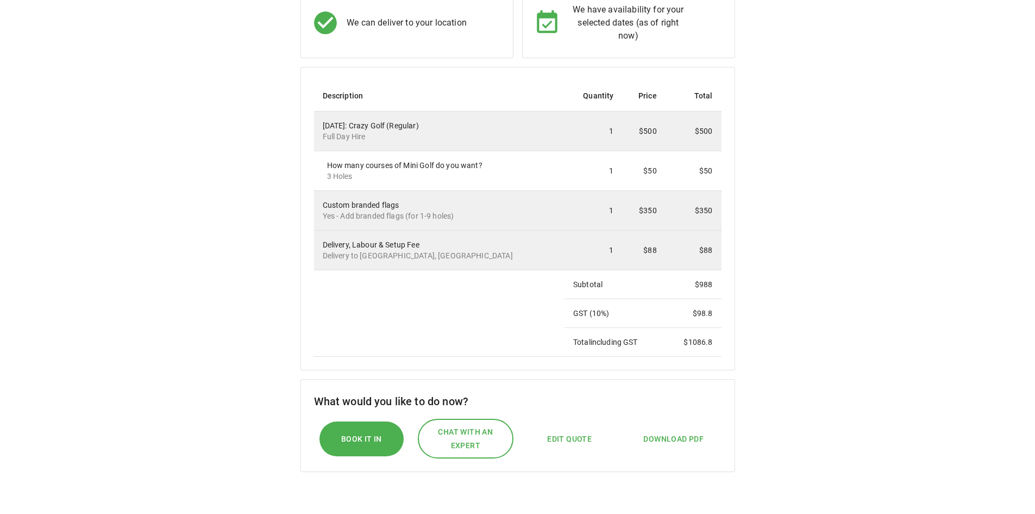
scroll to position [0, 0]
